Goal: Transaction & Acquisition: Book appointment/travel/reservation

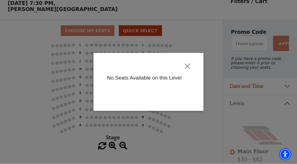
scroll to position [26, 0]
click at [190, 65] on button "Close" at bounding box center [187, 66] width 10 height 10
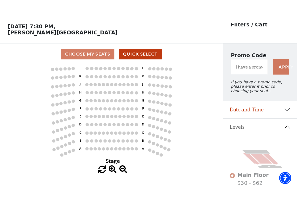
scroll to position [21, 0]
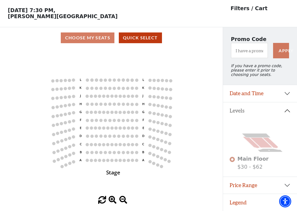
click at [114, 88] on circle at bounding box center [113, 88] width 3 height 3
click at [287, 95] on button "Date and Time" at bounding box center [260, 93] width 74 height 17
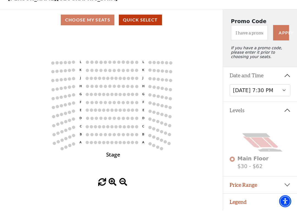
scroll to position [38, 0]
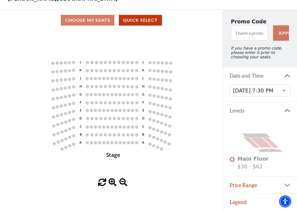
click at [286, 164] on button "Price Range" at bounding box center [260, 184] width 74 height 17
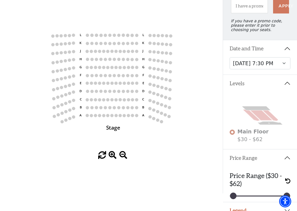
scroll to position [73, 0]
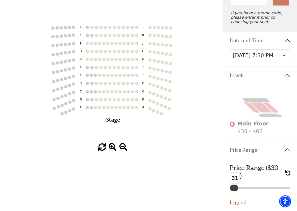
click at [236, 164] on div at bounding box center [235, 188] width 6 height 6
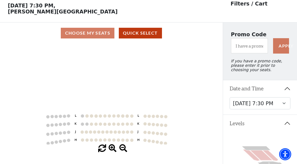
scroll to position [23, 0]
click at [95, 37] on div "Choose My Seats Quick Select" at bounding box center [111, 33] width 223 height 11
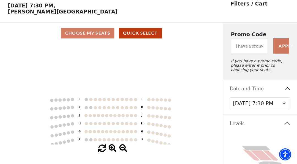
click at [105, 109] on circle at bounding box center [103, 107] width 3 height 3
click at [109, 108] on circle at bounding box center [108, 107] width 3 height 3
click at [114, 108] on circle at bounding box center [112, 107] width 3 height 3
click at [105, 109] on circle at bounding box center [103, 107] width 3 height 3
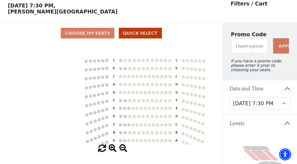
click at [129, 70] on circle at bounding box center [129, 68] width 3 height 3
click at [119, 71] on icon "Stage L K J H G F E D C B A L K J H G F E D C B A" at bounding box center [111, 94] width 200 height 101
click at [121, 77] on circle at bounding box center [120, 76] width 3 height 3
click at [150, 32] on button "Quick Select" at bounding box center [140, 33] width 43 height 11
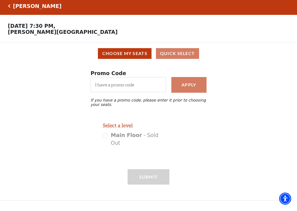
scroll to position [0, 0]
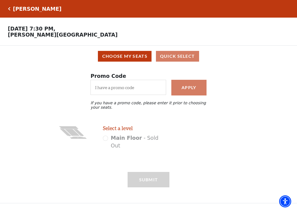
click at [105, 139] on div "Main Floor - Sold Out" at bounding box center [136, 142] width 66 height 16
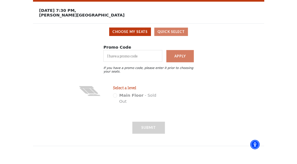
scroll to position [8, 0]
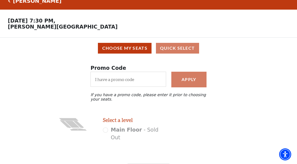
click at [165, 136] on div "Select a level Main Floor - Sold Out" at bounding box center [136, 138] width 74 height 42
click at [169, 134] on div "Main Floor - Sold Out" at bounding box center [136, 134] width 66 height 16
